Goal: Find contact information: Find contact information

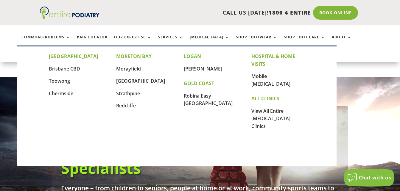
scroll to position [214, 0]
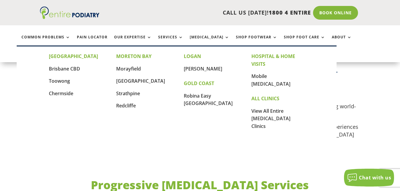
drag, startPoint x: 0, startPoint y: 0, endPoint x: 365, endPoint y: 38, distance: 366.6
click at [51, 49] on link "Locations" at bounding box center [36, 55] width 30 height 13
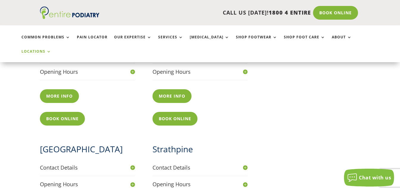
scroll to position [310, 0]
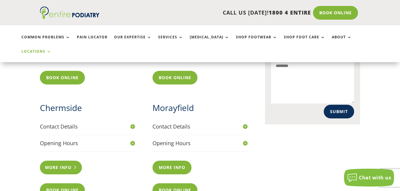
click at [68, 161] on link "More info" at bounding box center [61, 168] width 42 height 14
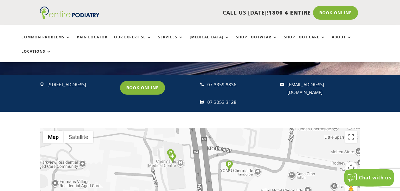
drag, startPoint x: 47, startPoint y: 69, endPoint x: 99, endPoint y: 80, distance: 52.3
click at [99, 81] on div "Suite 15, Level 2, 956 Gympie Road, Chermside Q 4032" at bounding box center [81, 85] width 68 height 8
copy div "Suite 15, Level 2, 956 Gympie Road, Chermside Q 4032"
drag, startPoint x: 245, startPoint y: 70, endPoint x: 207, endPoint y: 70, distance: 37.8
click at [207, 81] on div " 07 3359 8836" at bounding box center [237, 85] width 75 height 8
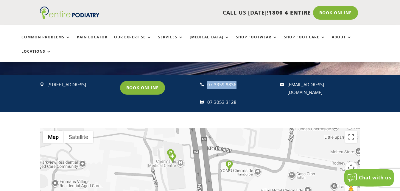
copy div " 07 3359 8836"
